Goal: Information Seeking & Learning: Learn about a topic

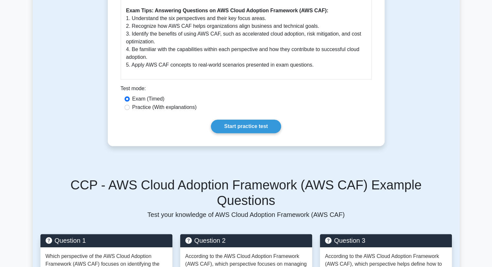
scroll to position [499, 0]
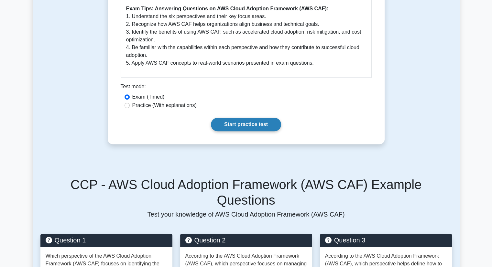
click at [248, 122] on link "Start practice test" at bounding box center [246, 125] width 70 height 14
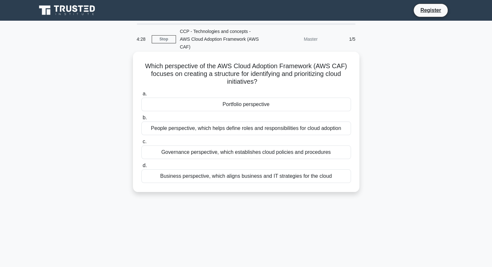
click at [253, 170] on div "Business perspective, which aligns business and IT strategies for the cloud" at bounding box center [246, 177] width 210 height 14
click at [141, 168] on input "d. Business perspective, which aligns business and IT strategies for the cloud" at bounding box center [141, 166] width 0 height 4
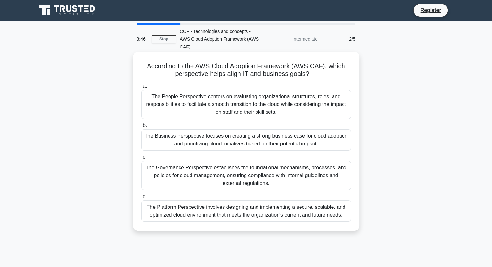
click at [263, 135] on div "The Business Perspective focuses on creating a strong business case for cloud a…" at bounding box center [246, 139] width 210 height 21
click at [141, 128] on input "b. The Business Perspective focuses on creating a strong business case for clou…" at bounding box center [141, 126] width 0 height 4
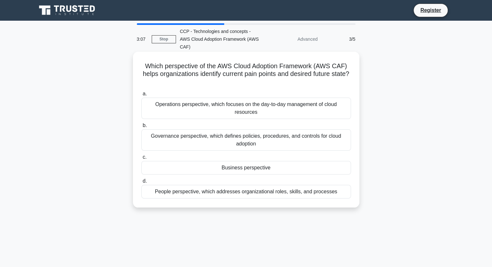
click at [257, 186] on div "People perspective, which addresses organizational roles, skills, and processes" at bounding box center [246, 192] width 210 height 14
click at [141, 184] on input "d. People perspective, which addresses organizational roles, skills, and proces…" at bounding box center [141, 181] width 0 height 4
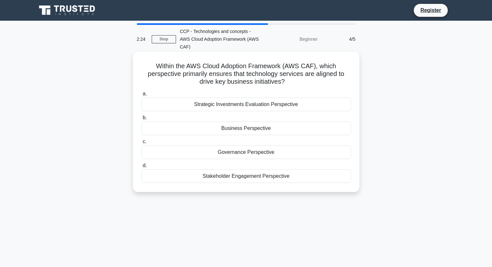
click at [264, 122] on div "Business Perspective" at bounding box center [246, 129] width 210 height 14
click at [141, 119] on input "b. Business Perspective" at bounding box center [141, 118] width 0 height 4
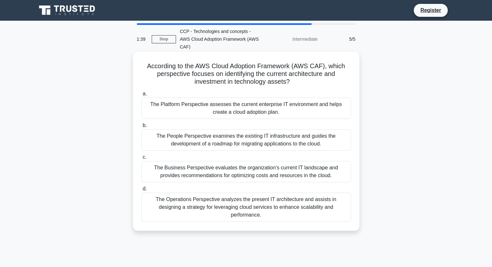
click at [255, 100] on div "The Platform Perspective assesses the current enterprise IT environment and hel…" at bounding box center [246, 108] width 210 height 21
click at [141, 96] on input "a. The Platform Perspective assesses the current enterprise IT environment and …" at bounding box center [141, 94] width 0 height 4
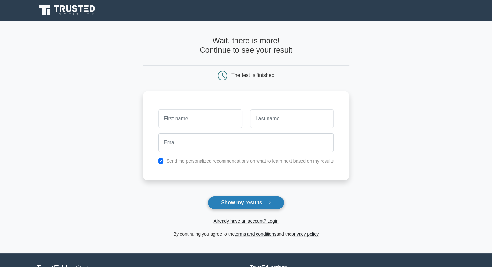
click at [245, 201] on button "Show my results" at bounding box center [246, 203] width 76 height 14
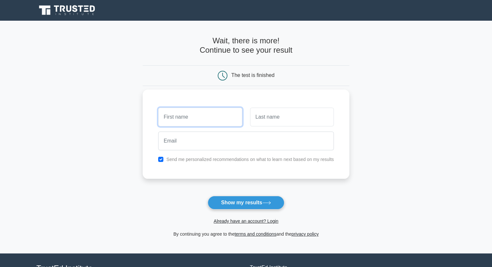
click at [176, 120] on input "text" at bounding box center [200, 117] width 84 height 19
type input "[PERSON_NAME]"
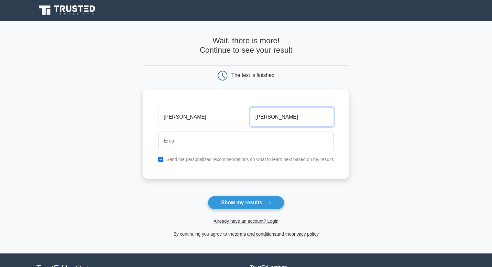
type input "[PERSON_NAME]"
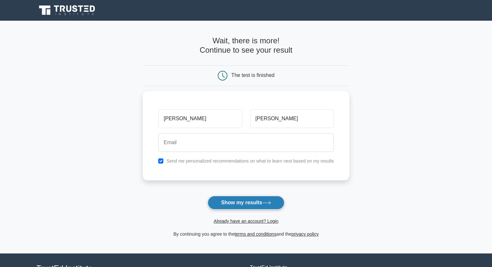
click at [223, 204] on button "Show my results" at bounding box center [246, 203] width 76 height 14
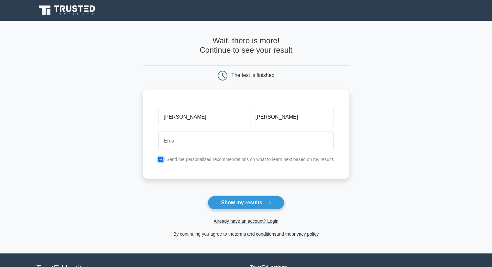
click at [161, 159] on input "checkbox" at bounding box center [160, 159] width 5 height 5
checkbox input "false"
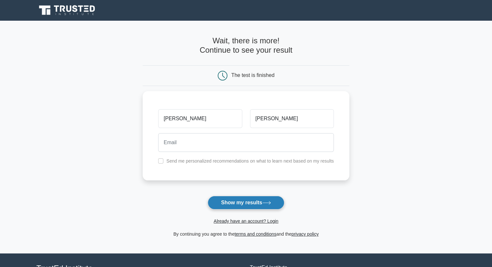
click at [232, 202] on button "Show my results" at bounding box center [246, 203] width 76 height 14
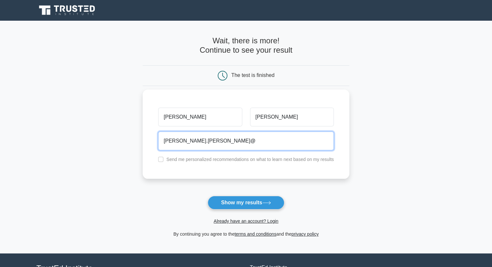
type input "[PERSON_NAME][EMAIL_ADDRESS][PERSON_NAME][DOMAIN_NAME]"
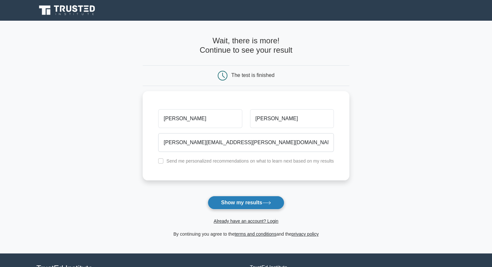
click at [255, 204] on button "Show my results" at bounding box center [246, 203] width 76 height 14
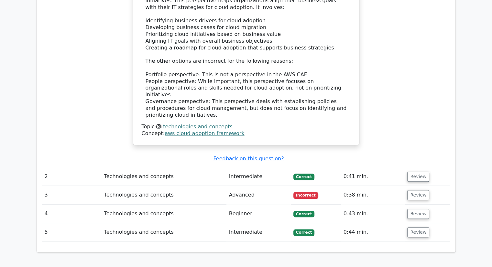
scroll to position [694, 0]
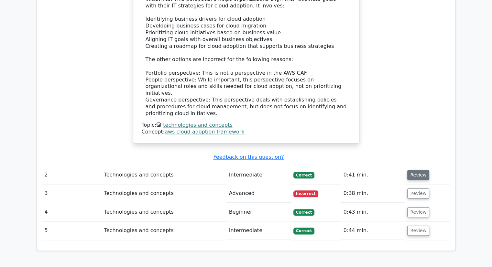
click at [409, 170] on button "Review" at bounding box center [419, 175] width 22 height 10
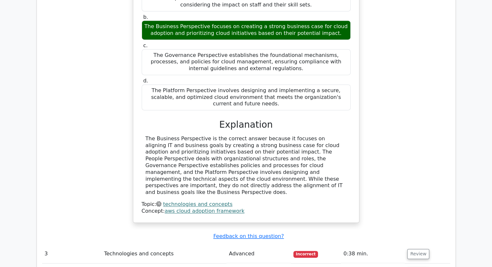
scroll to position [930, 0]
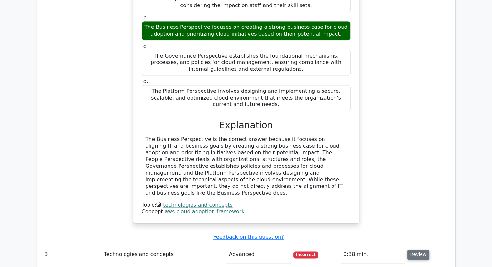
click at [420, 250] on button "Review" at bounding box center [419, 255] width 22 height 10
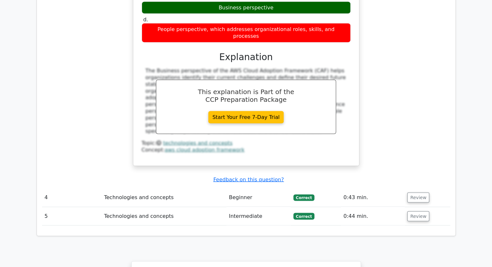
scroll to position [1295, 0]
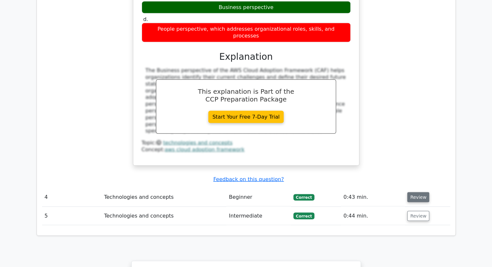
click at [414, 193] on button "Review" at bounding box center [419, 198] width 22 height 10
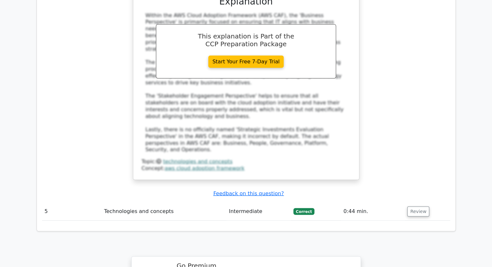
scroll to position [1639, 0]
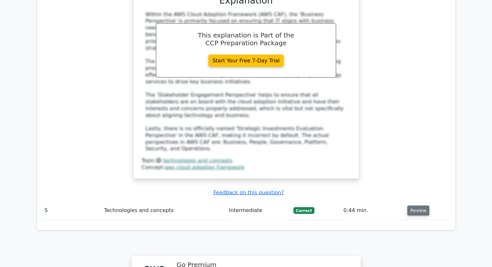
click at [411, 206] on button "Review" at bounding box center [419, 211] width 22 height 10
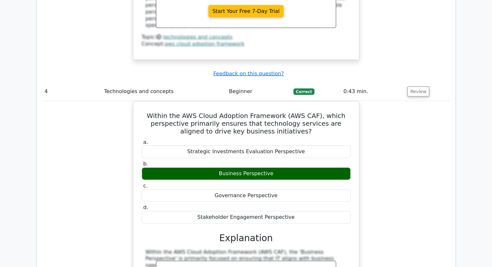
scroll to position [1229, 0]
